Goal: Task Accomplishment & Management: Complete application form

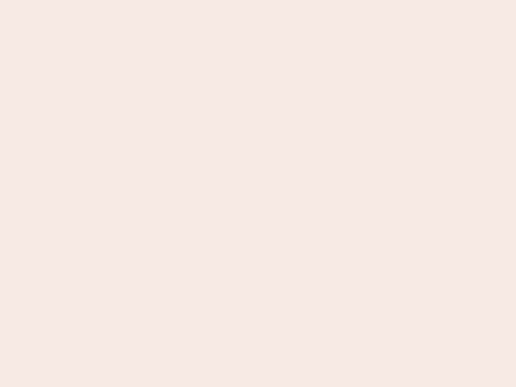
click at [258, 194] on nb-app "Almost there Thank you for registering for Newbook. Your account is under revie…" at bounding box center [258, 193] width 516 height 387
click at [258, 0] on nb-app "Almost there Thank you for registering for Newbook. Your account is under revie…" at bounding box center [258, 193] width 516 height 387
click at [276, 0] on nb-app "Almost there Thank you for registering for Newbook. Your account is under revie…" at bounding box center [258, 193] width 516 height 387
click at [258, 194] on nb-app "Almost there Thank you for registering for Newbook. Your account is under revie…" at bounding box center [258, 193] width 516 height 387
click at [258, 0] on nb-app "Almost there Thank you for registering for Newbook. Your account is under revie…" at bounding box center [258, 193] width 516 height 387
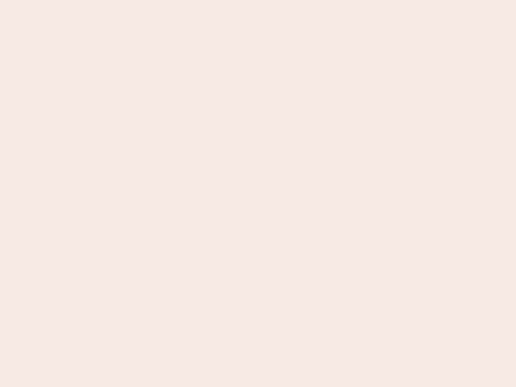
click at [180, 0] on nb-app "Almost there Thank you for registering for Newbook. Your account is under revie…" at bounding box center [258, 193] width 516 height 387
click at [258, 194] on nb-app "Almost there Thank you for registering for Newbook. Your account is under revie…" at bounding box center [258, 193] width 516 height 387
click at [258, 0] on nb-app "Almost there Thank you for registering for Newbook. Your account is under revie…" at bounding box center [258, 193] width 516 height 387
click at [180, 0] on nb-app "Almost there Thank you for registering for Newbook. Your account is under revie…" at bounding box center [258, 193] width 516 height 387
click at [258, 194] on nb-app "Almost there Thank you for registering for Newbook. Your account is under revie…" at bounding box center [258, 193] width 516 height 387
